Goal: Check status: Check status

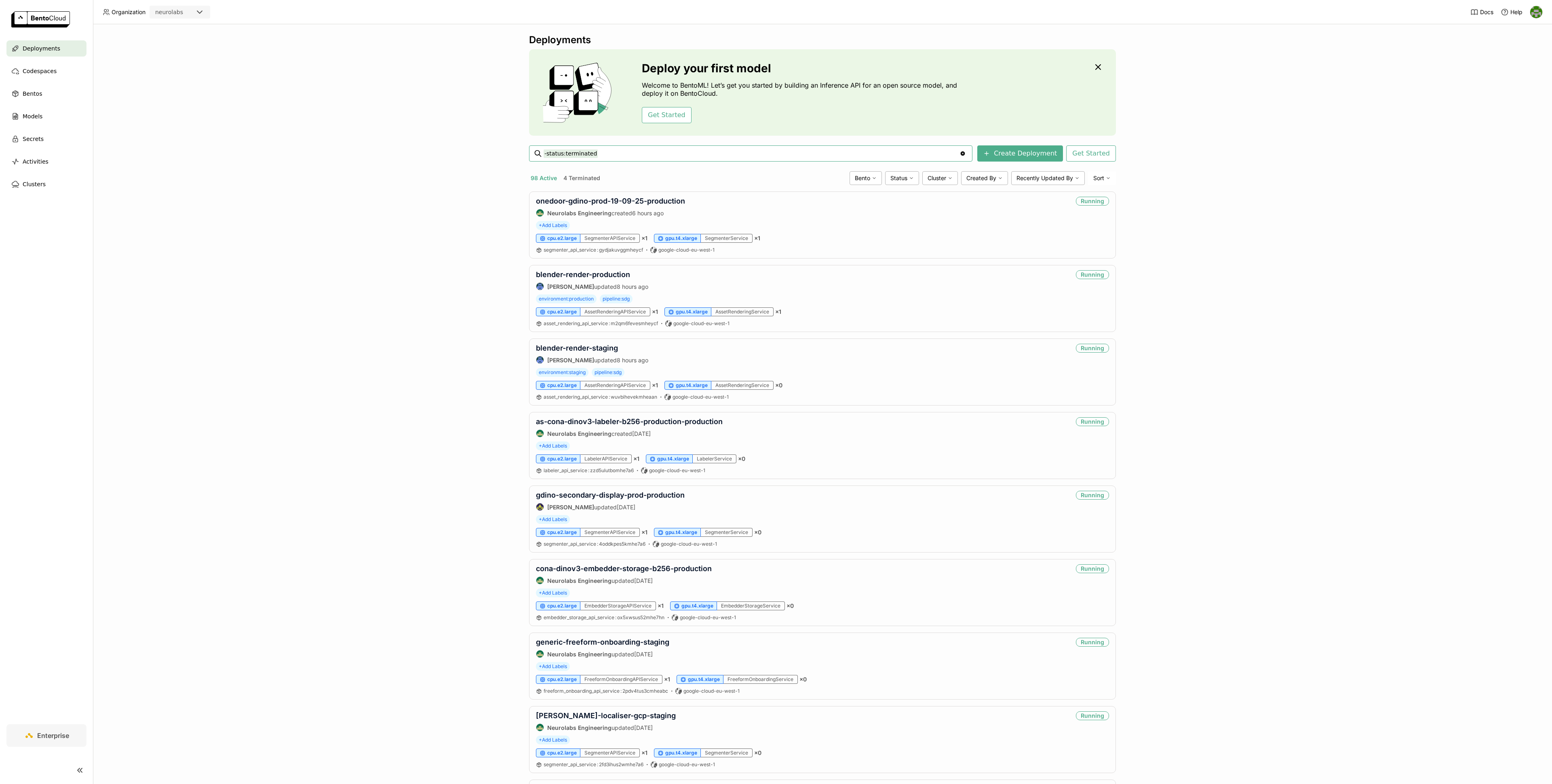
click at [642, 154] on input "-status:terminated" at bounding box center [751, 153] width 416 height 13
type input "-status:terminated [PERSON_NAME]-with-new-matcher-logic-production"
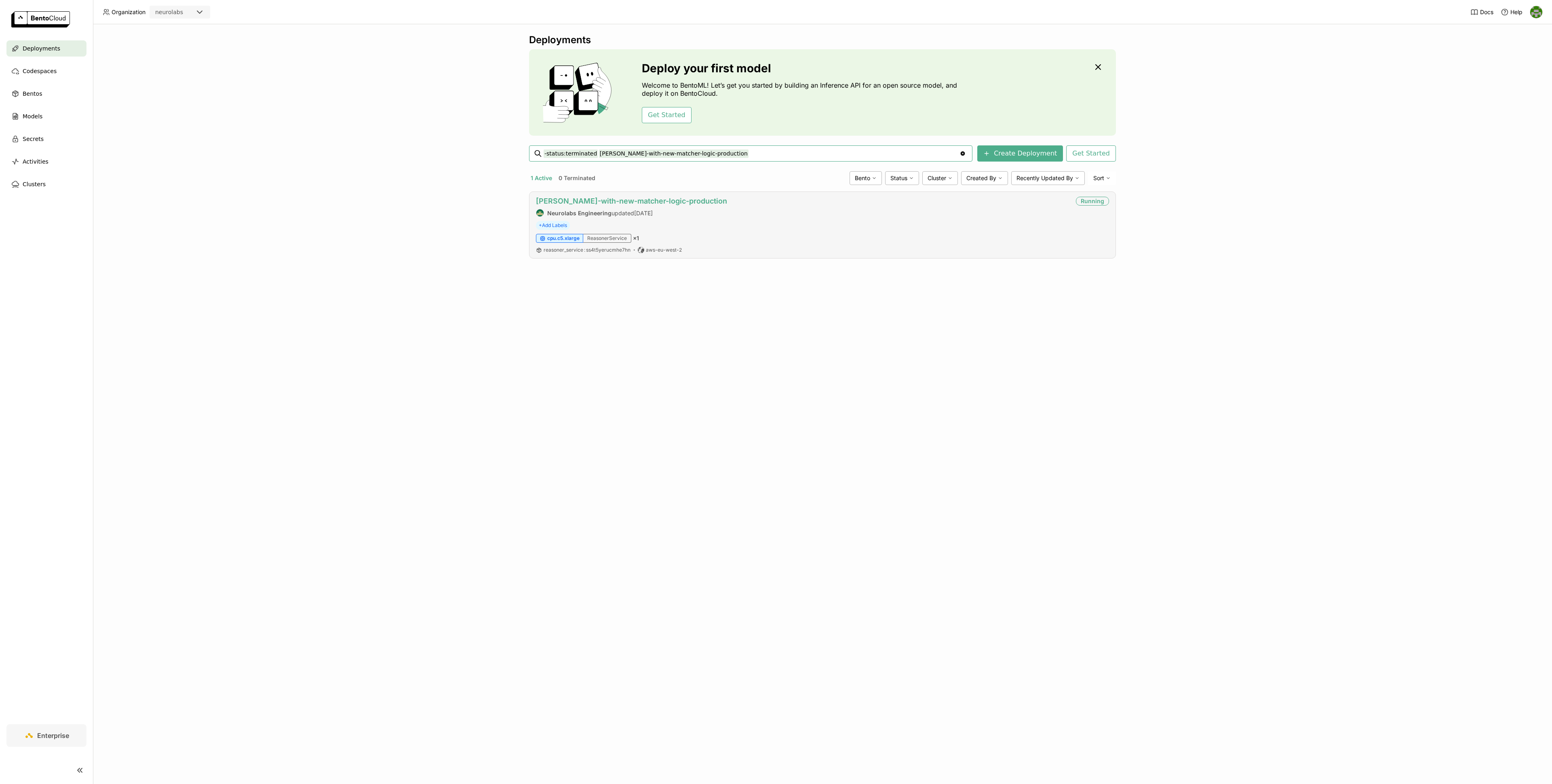
click at [658, 203] on link "[PERSON_NAME]-with-new-matcher-logic-production" at bounding box center [631, 200] width 191 height 8
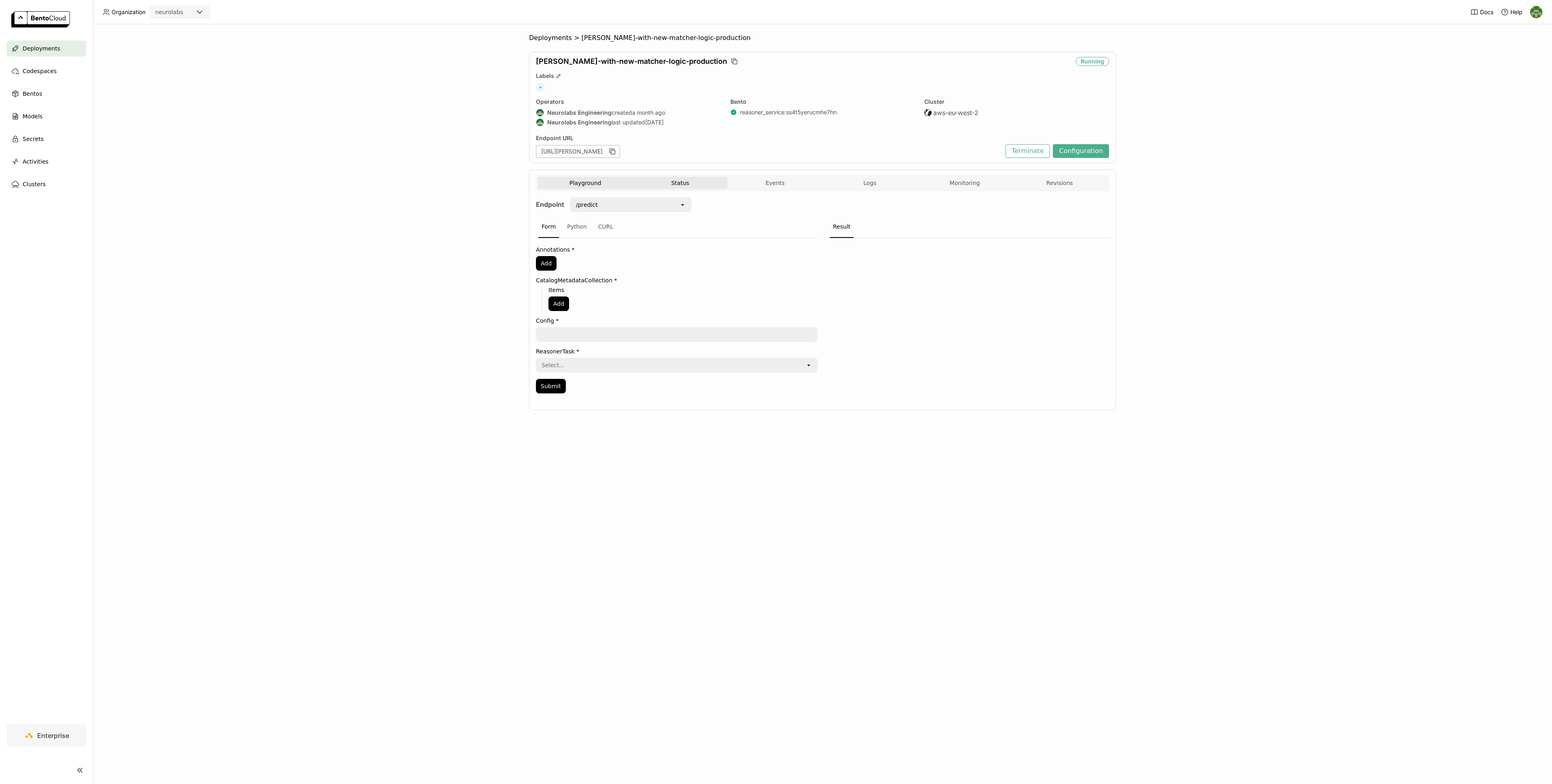
click at [681, 185] on button "Status" at bounding box center [680, 183] width 95 height 12
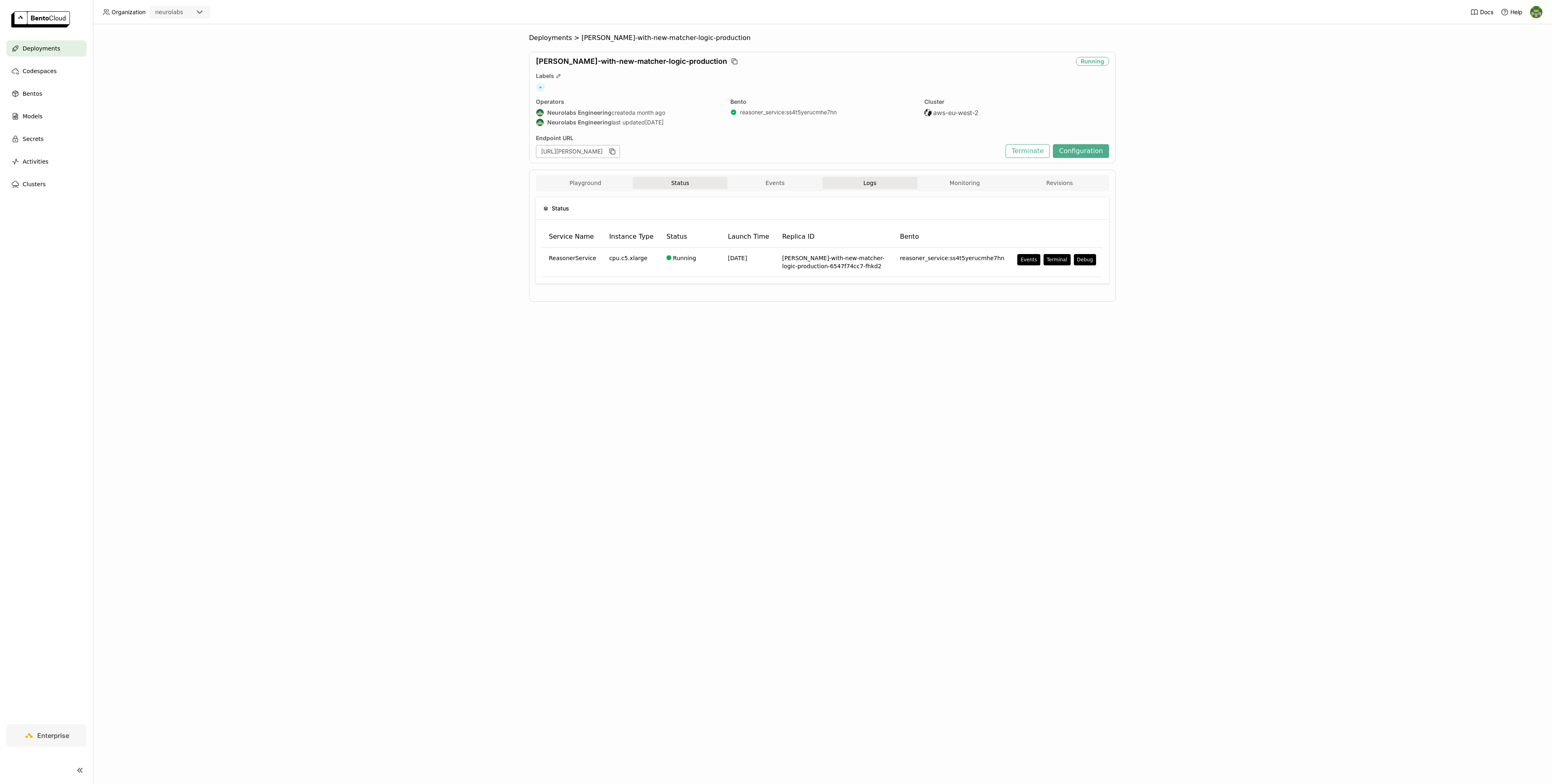
click at [886, 181] on button "Logs" at bounding box center [870, 183] width 95 height 12
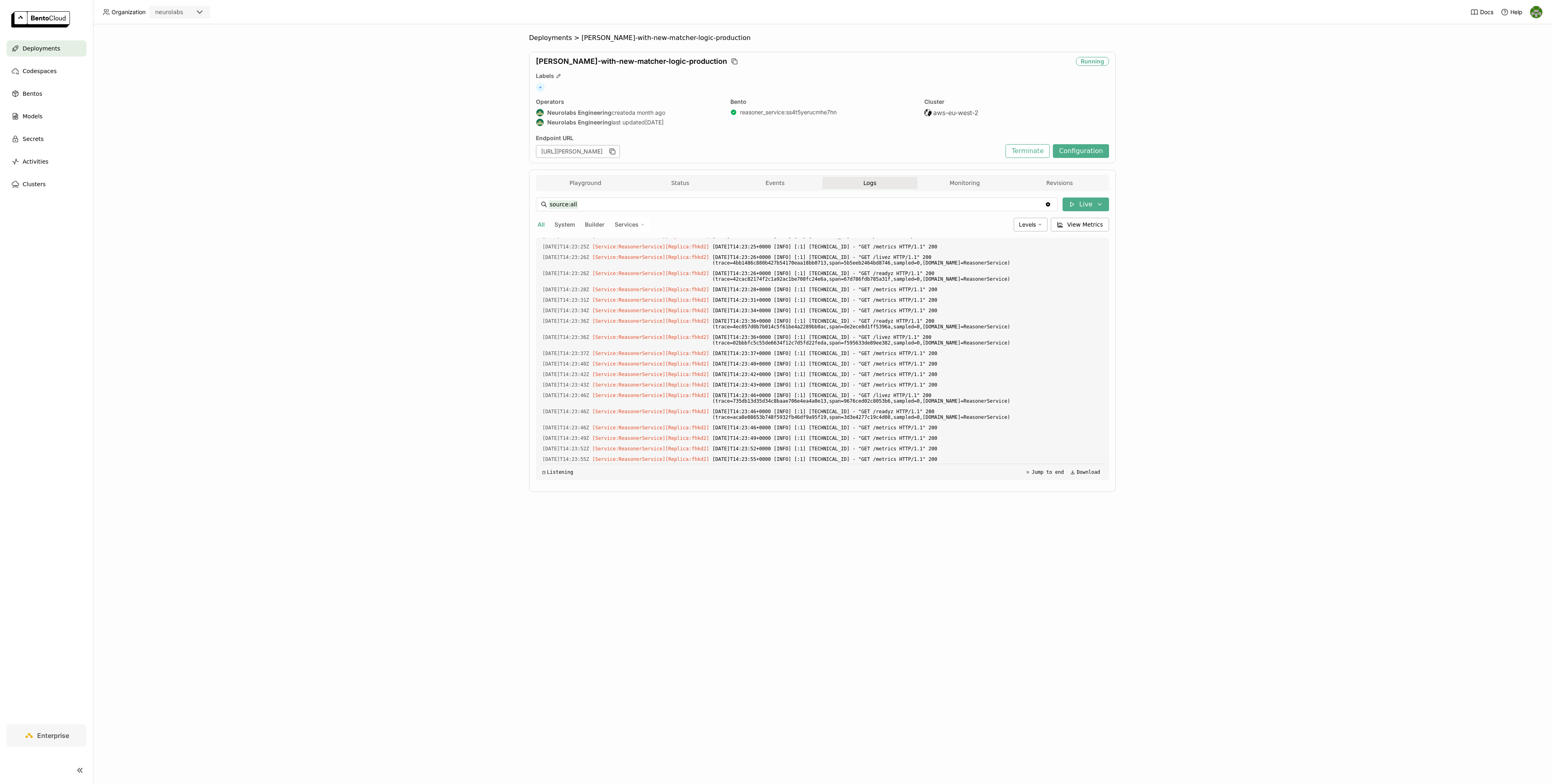
scroll to position [1166, 0]
click at [959, 191] on div "Playground Status Events Logs Monitoring Revisions" at bounding box center [822, 183] width 569 height 14
click at [963, 185] on button "Monitoring" at bounding box center [965, 183] width 95 height 12
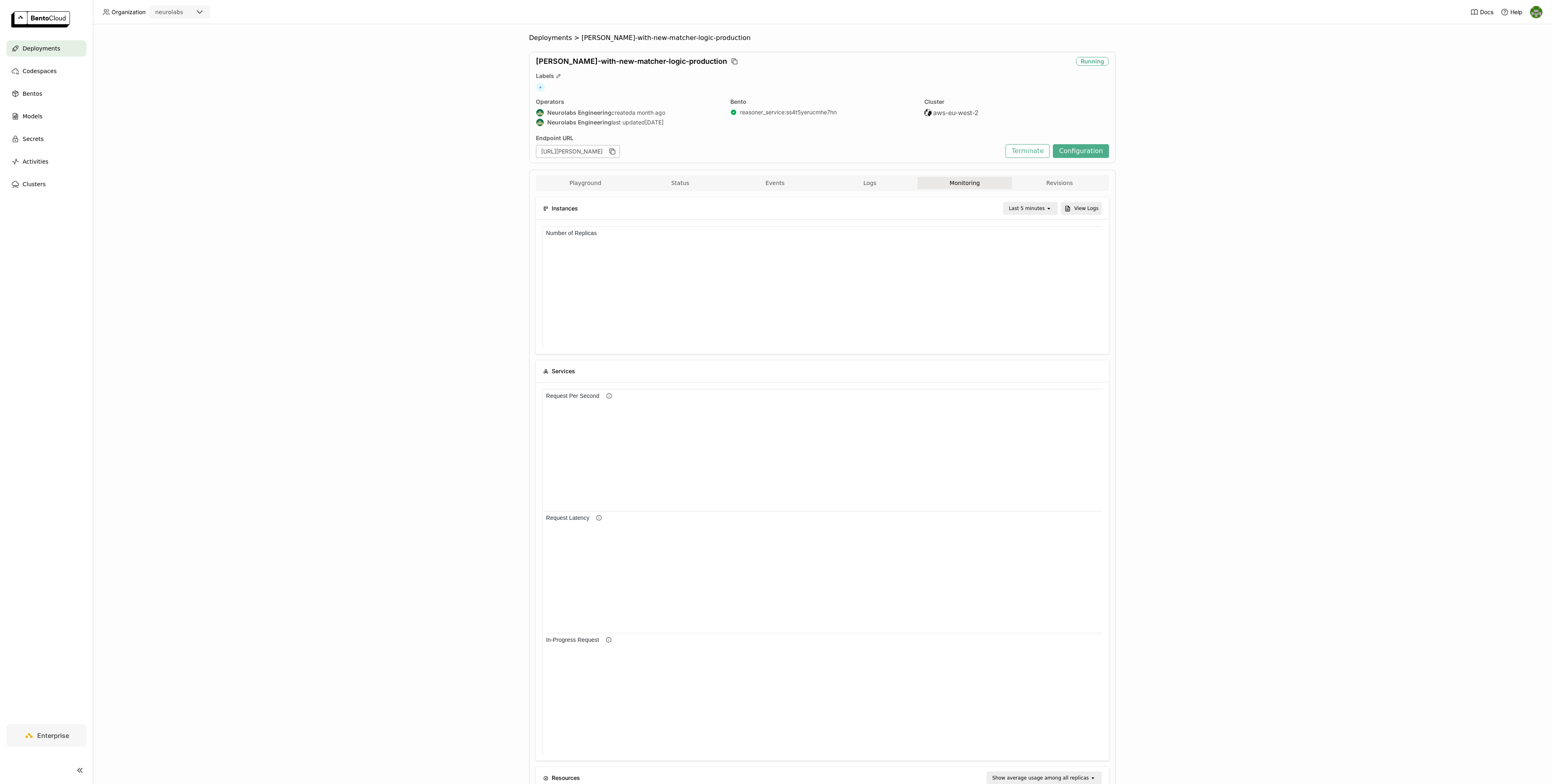
scroll to position [1, 1]
